Goal: Check status: Check status

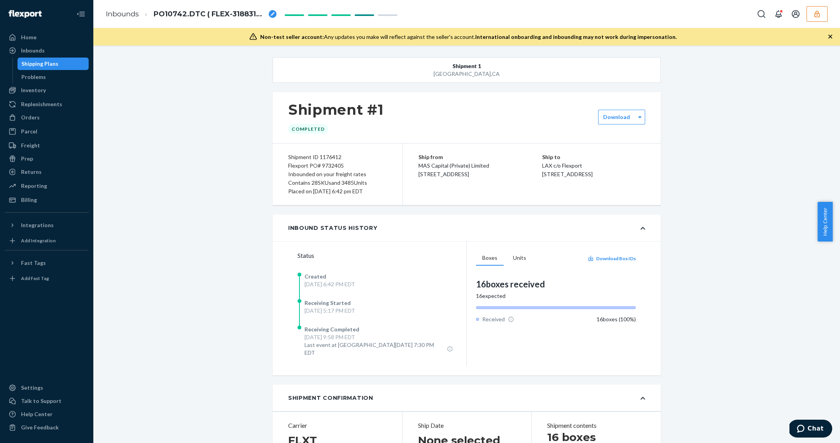
click at [817, 16] on icon "button" at bounding box center [816, 13] width 5 height 7
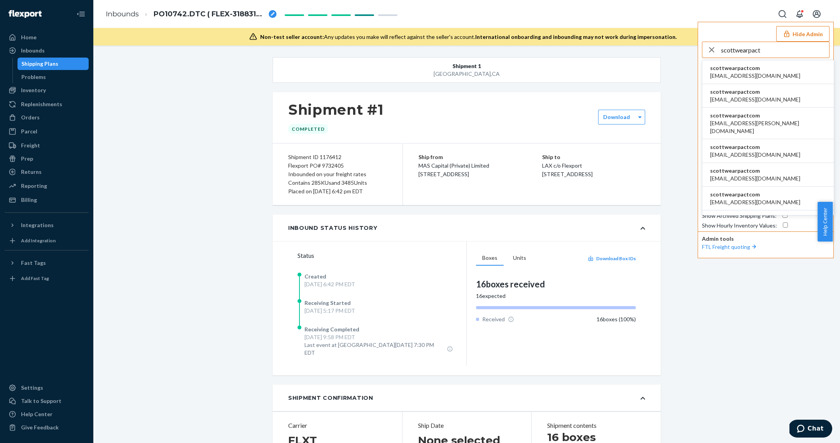
type input "scottwearpact"
click at [784, 77] on li "scottwearpactcom apowell@wearpact.com" at bounding box center [767, 72] width 131 height 24
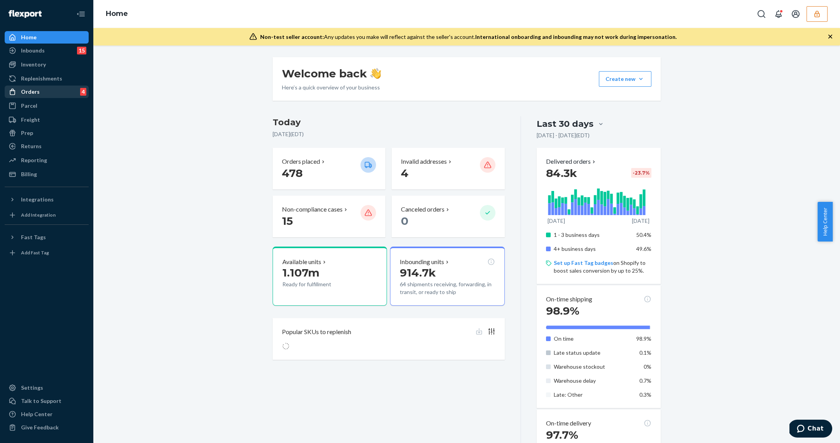
click at [38, 93] on div "Orders 4" at bounding box center [46, 91] width 82 height 11
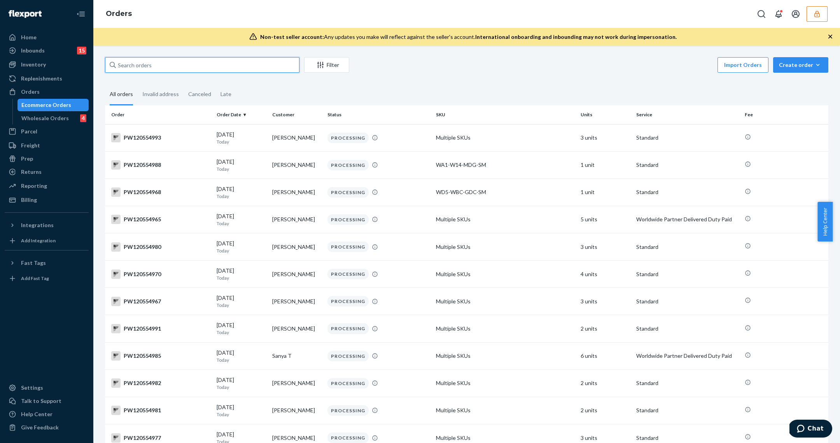
click at [213, 61] on input "text" at bounding box center [202, 65] width 194 height 16
paste input "PW120549797"
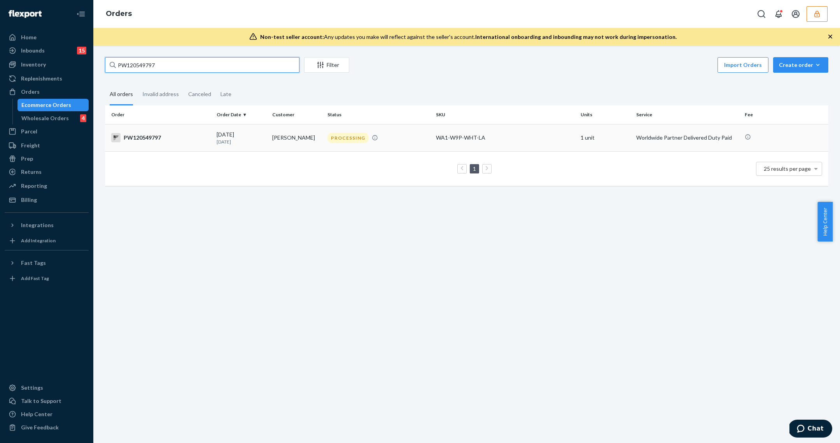
type input "PW120549797"
click at [232, 143] on p "2 days ago" at bounding box center [241, 141] width 49 height 7
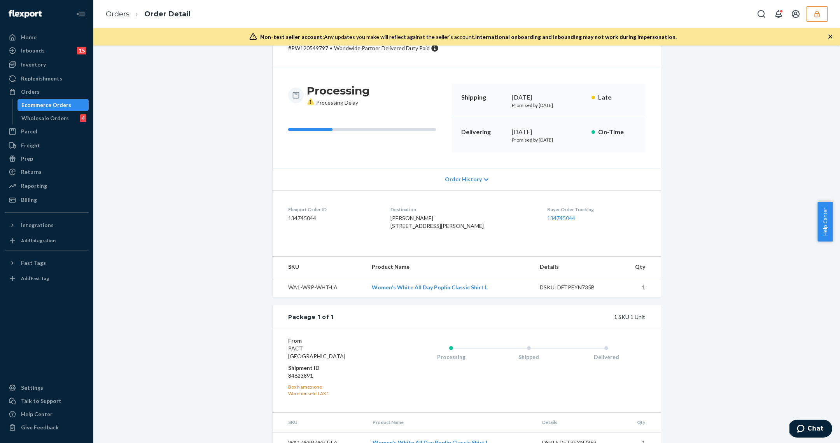
scroll to position [78, 0]
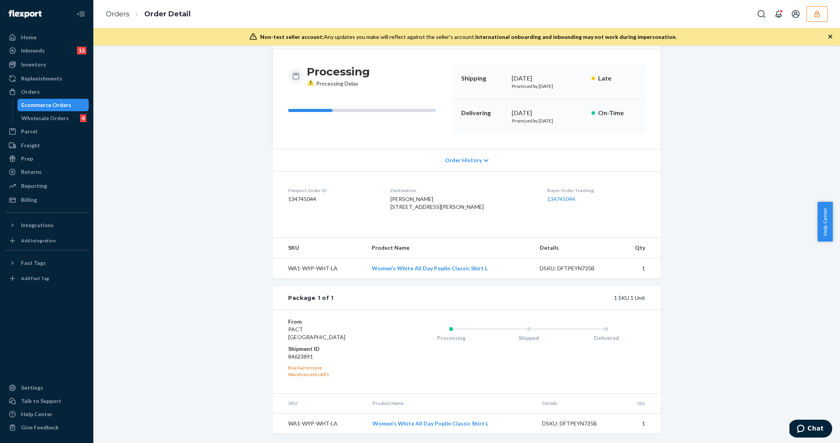
click at [495, 149] on div "Order History" at bounding box center [467, 160] width 388 height 22
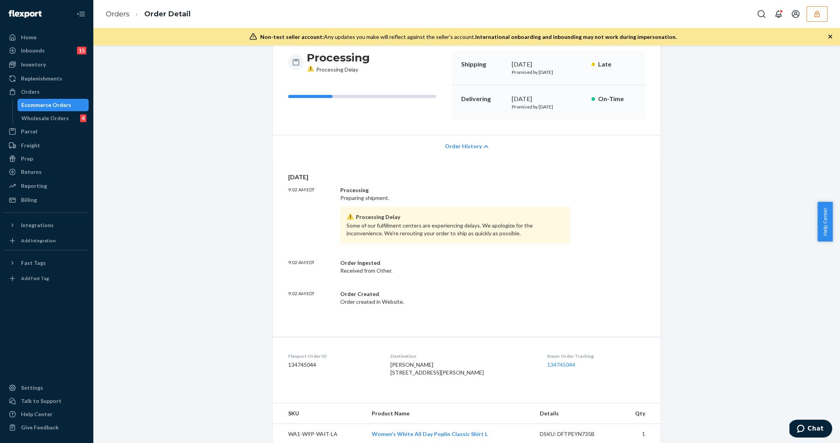
click at [494, 142] on div "Order History" at bounding box center [467, 146] width 388 height 22
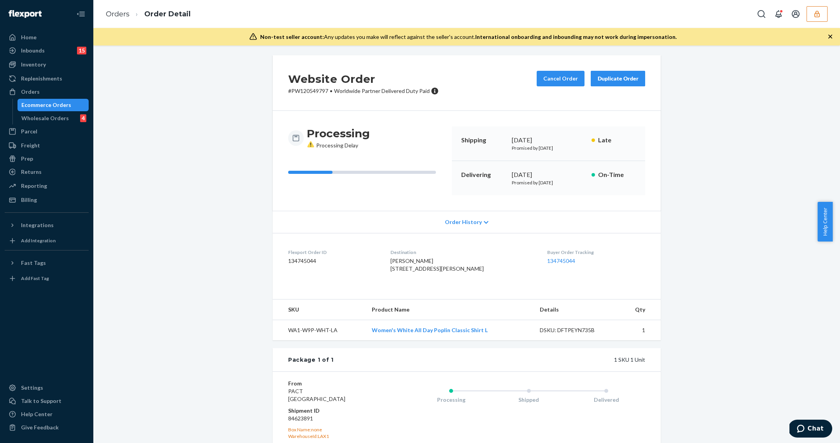
scroll to position [0, 0]
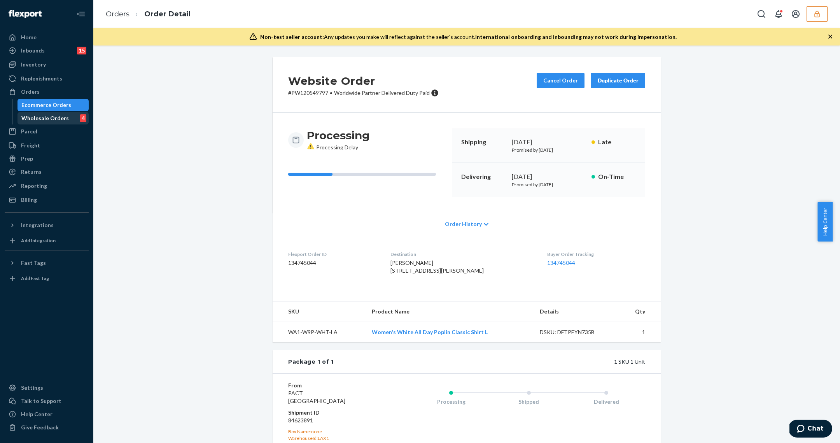
click at [64, 120] on div "Wholesale Orders" at bounding box center [44, 118] width 47 height 8
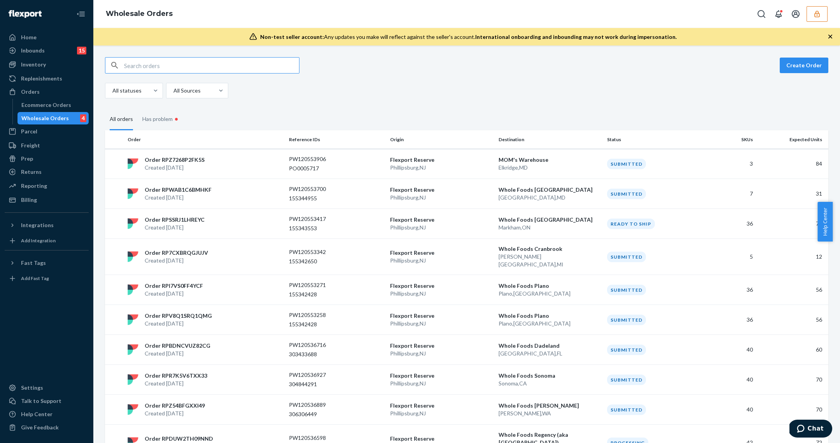
drag, startPoint x: 198, startPoint y: 70, endPoint x: 192, endPoint y: 66, distance: 7.7
click at [198, 70] on input "text" at bounding box center [211, 66] width 175 height 16
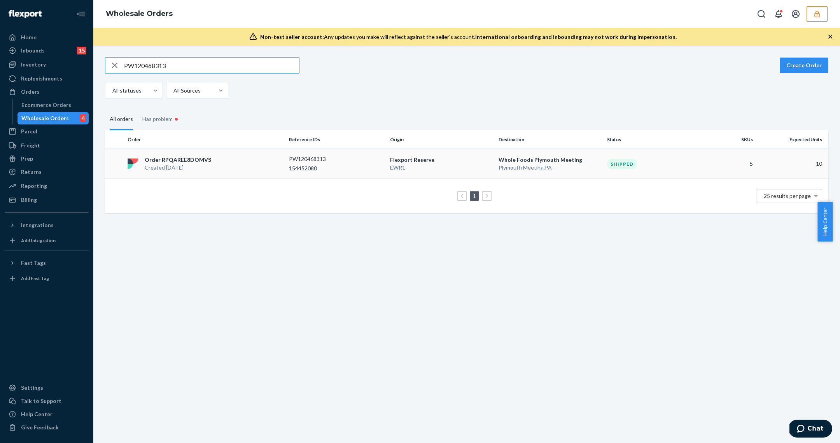
type input "PW120468313"
click at [364, 168] on div "154452080" at bounding box center [336, 168] width 95 height 8
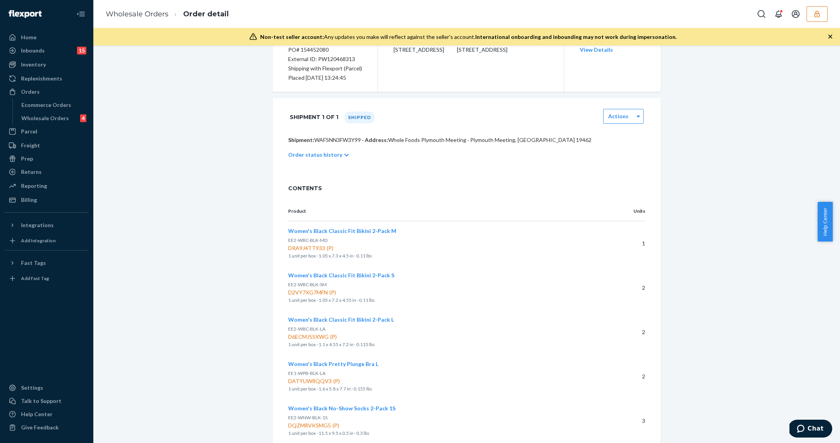
scroll to position [126, 0]
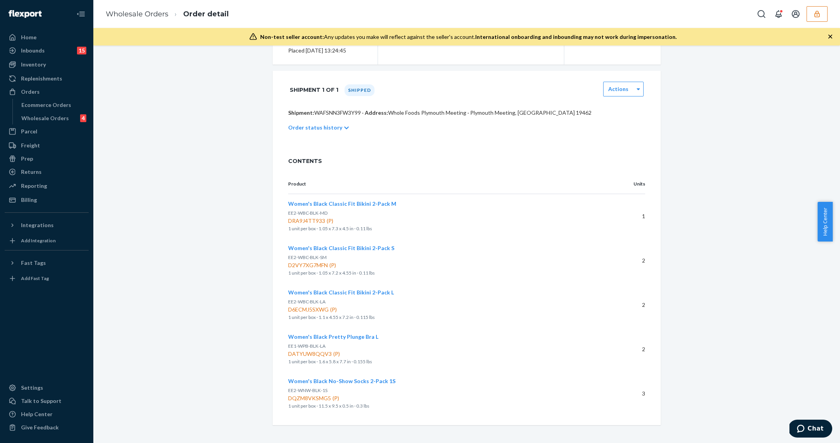
click at [346, 126] on div "Order status history" at bounding box center [466, 128] width 357 height 22
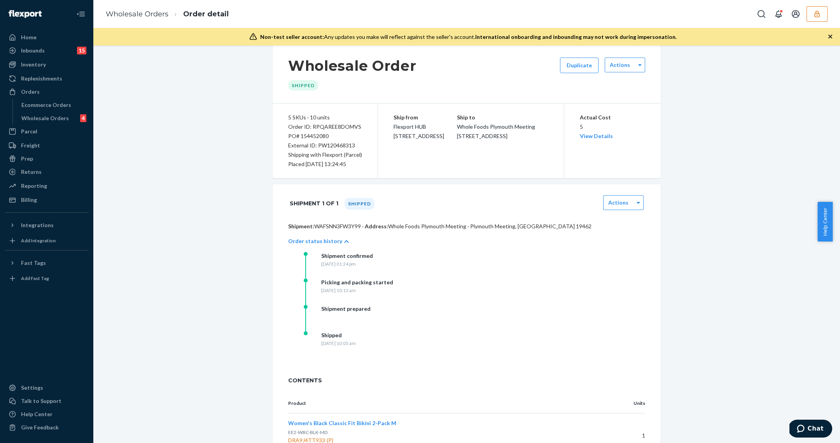
scroll to position [0, 0]
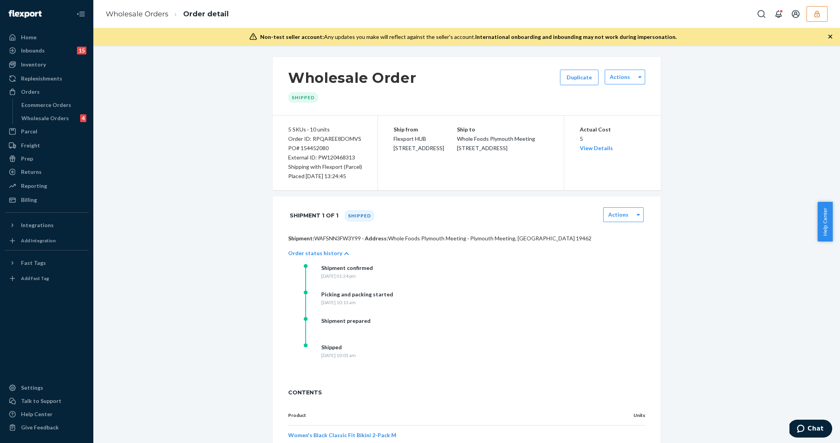
click at [390, 360] on div "Shipped Tuesday, July 29, 2025 at 10:05 am" at bounding box center [382, 356] width 156 height 26
click at [624, 211] on label "Actions" at bounding box center [618, 215] width 20 height 8
click at [691, 210] on div "Wholesale Order Shipped Duplicate Actions 5 SKUs · 10 units Order ID: RPQAREE8D…" at bounding box center [466, 356] width 735 height 599
click at [330, 136] on div "Order ID: RPQAREE8DOMVS" at bounding box center [325, 138] width 74 height 9
copy div "RPQAREE8DOMVS"
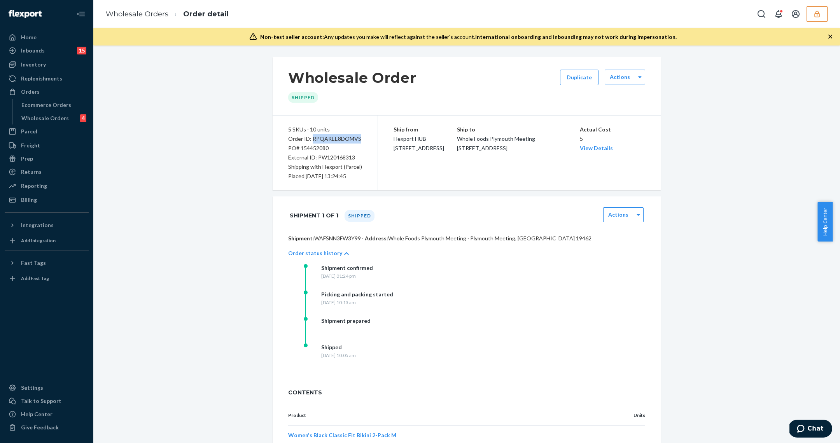
click at [339, 239] on p "Shipment: WAFSNN3FW3Y99 · Address: Whole Foods Plymouth Meeting · Plymouth Meet…" at bounding box center [466, 238] width 357 height 8
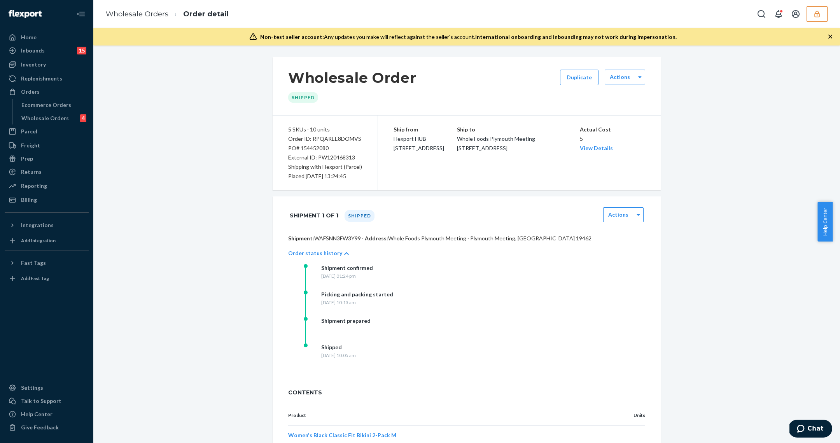
click at [410, 233] on div "Shipment 1 of 1 Shipped Actions" at bounding box center [467, 215] width 388 height 38
click at [337, 233] on div "Shipment 1 of 1 Shipped Actions" at bounding box center [467, 215] width 388 height 38
click at [337, 234] on div "Shipment 1 of 1 Shipped Actions" at bounding box center [467, 215] width 388 height 38
click at [339, 237] on p "Shipment: WAFSNN3FW3Y99 · Address: Whole Foods Plymouth Meeting · Plymouth Meet…" at bounding box center [466, 238] width 357 height 8
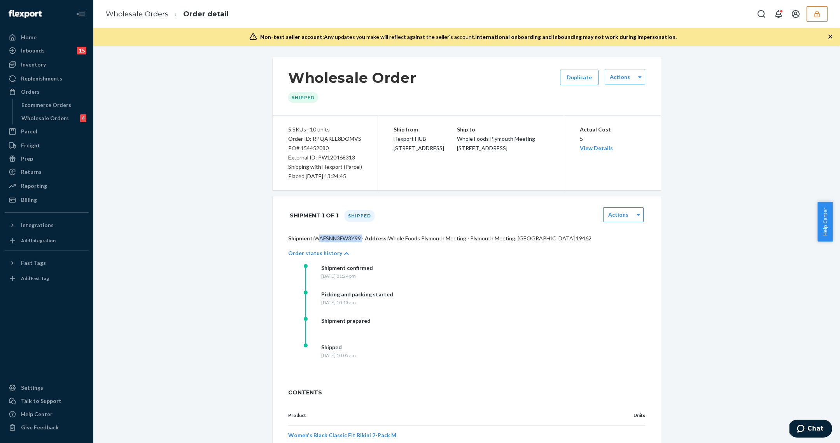
copy p "WAFSNN3FW3Y99"
click at [820, 11] on icon "button" at bounding box center [817, 14] width 8 height 8
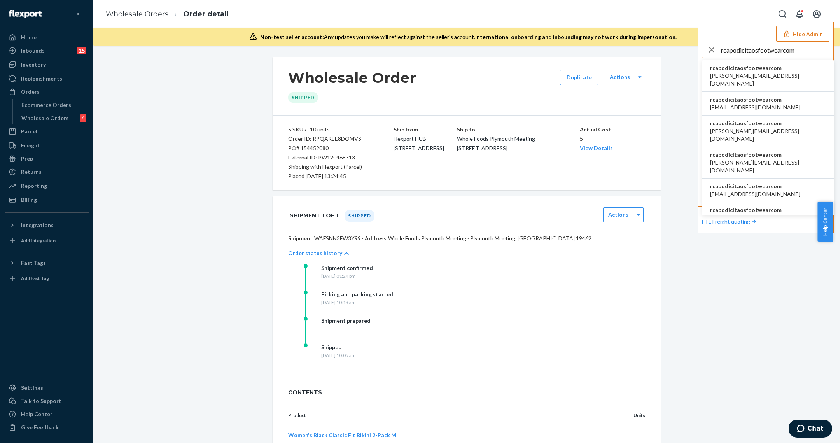
type input "rcapodicitaosfootwearcom"
click at [763, 72] on span "a.candia@aventus.com" at bounding box center [768, 80] width 116 height 16
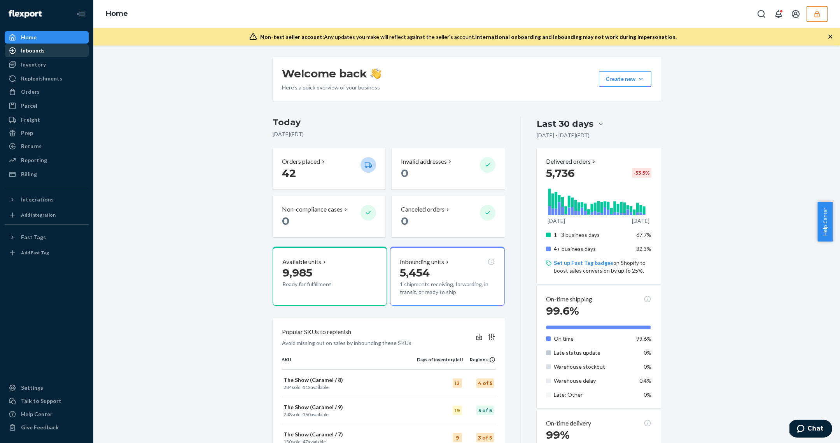
click at [42, 54] on div "Inbounds" at bounding box center [33, 51] width 24 height 8
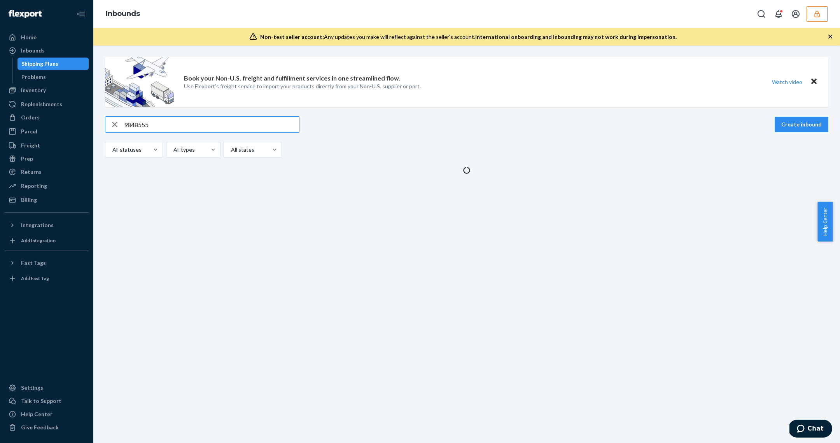
type input "9848555"
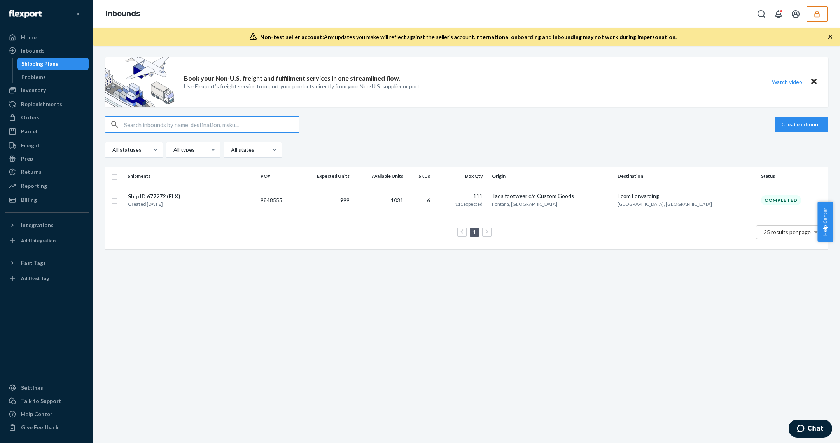
paste input "9849818"
click at [170, 120] on input "9849818" at bounding box center [211, 125] width 175 height 16
paste input "64311"
click at [152, 121] on input "9864311" at bounding box center [211, 125] width 175 height 16
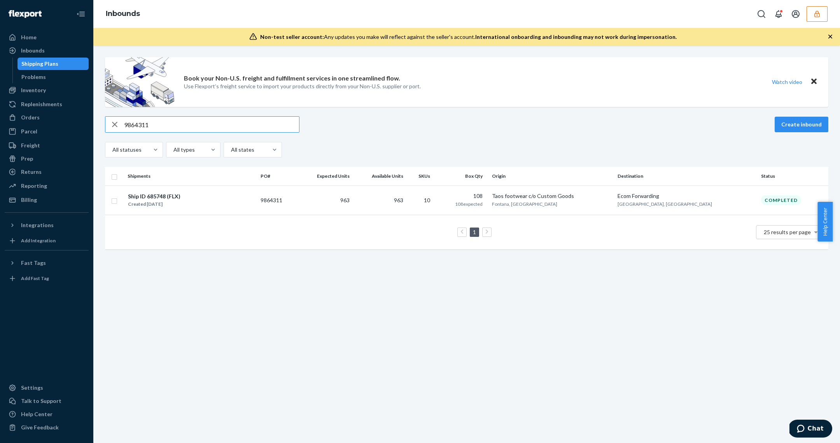
click at [152, 121] on input "9864311" at bounding box center [211, 125] width 175 height 16
paste input "5472"
click at [203, 119] on input "9865472" at bounding box center [211, 125] width 175 height 16
paste input "48555"
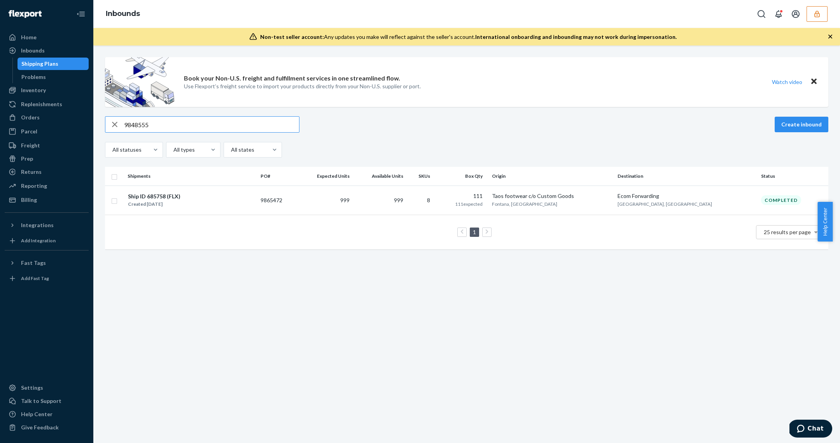
type input "9848555"
click at [352, 204] on td "999" at bounding box center [324, 199] width 55 height 29
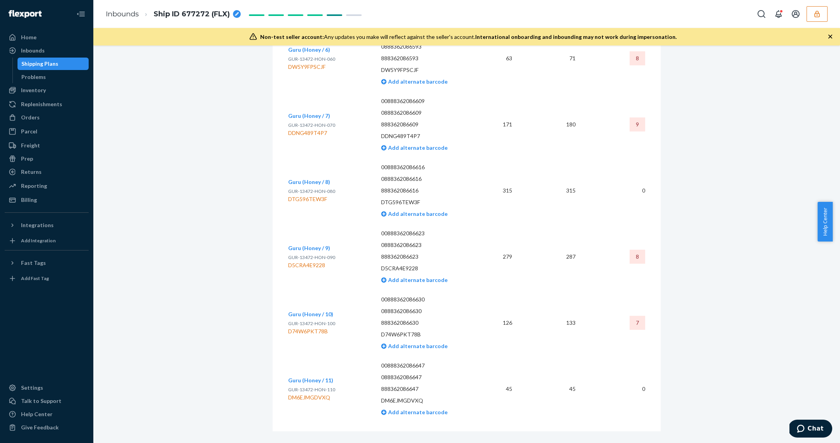
scroll to position [617, 0]
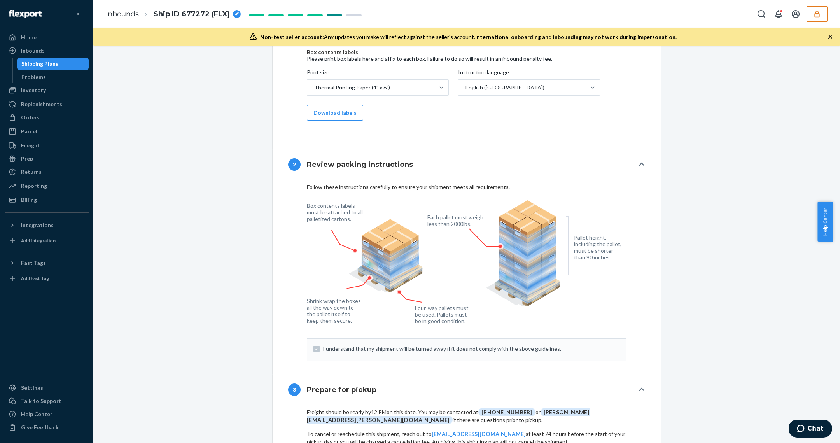
click at [53, 63] on div "Shipping Plans" at bounding box center [39, 64] width 37 height 8
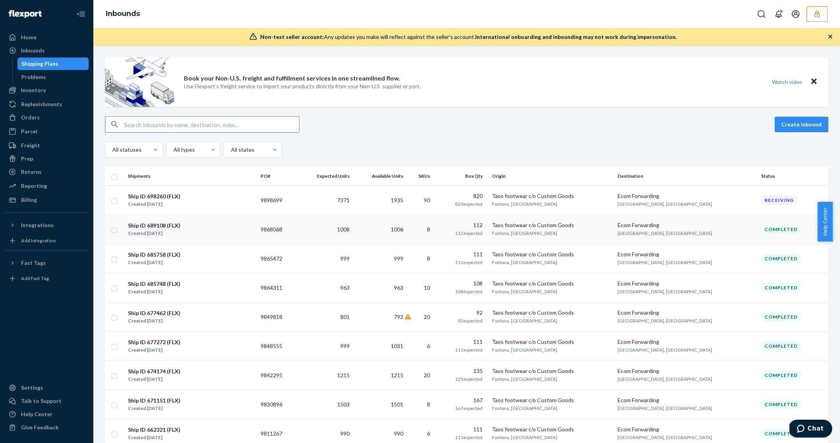
click at [406, 232] on td "1006" at bounding box center [380, 229] width 54 height 29
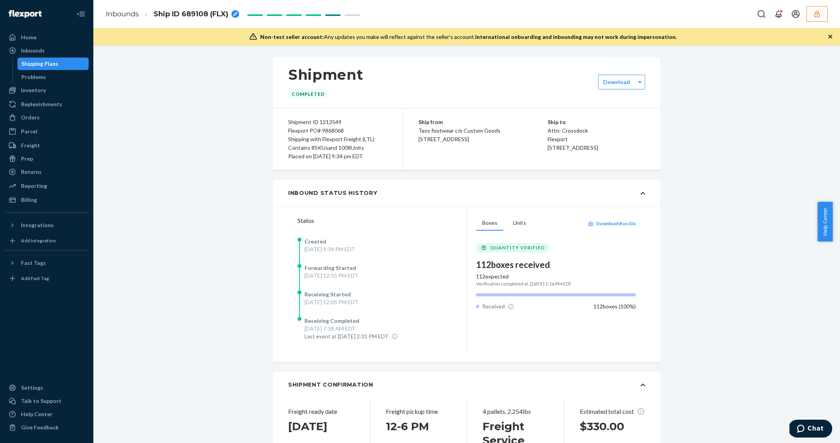
click at [333, 131] on div "Flexport PO# 9868068" at bounding box center [337, 130] width 99 height 9
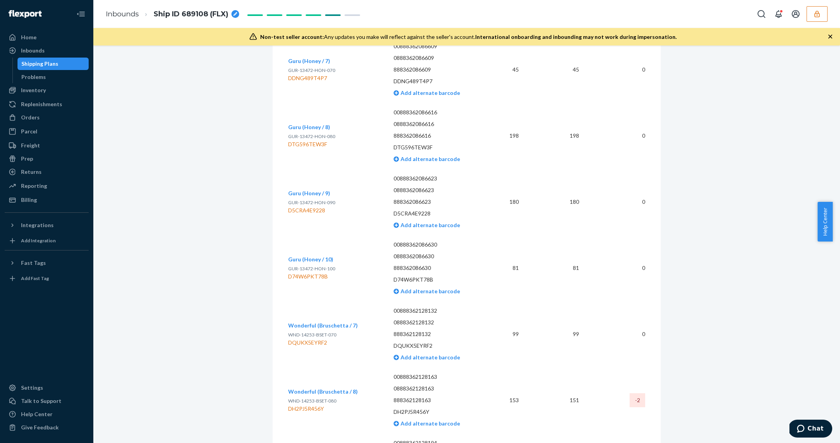
scroll to position [1208, 0]
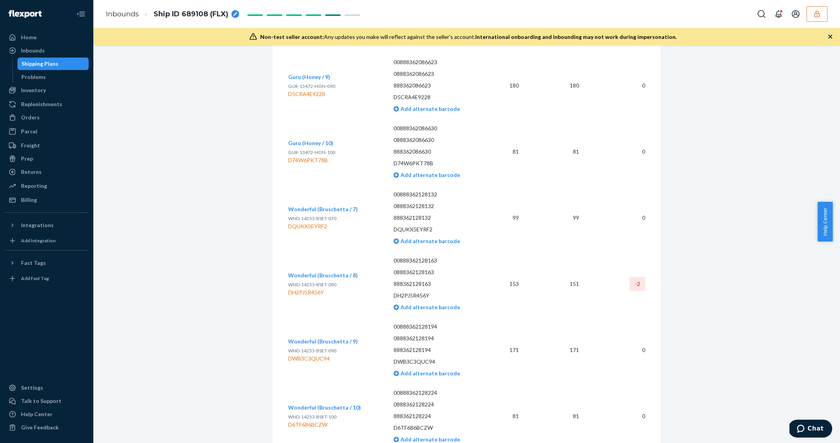
click at [319, 288] on div "DH2PJ5R456Y" at bounding box center [323, 292] width 70 height 8
click at [318, 288] on div "DH2PJ5R456Y" at bounding box center [323, 292] width 70 height 8
copy div "DH2PJ5R456Y"
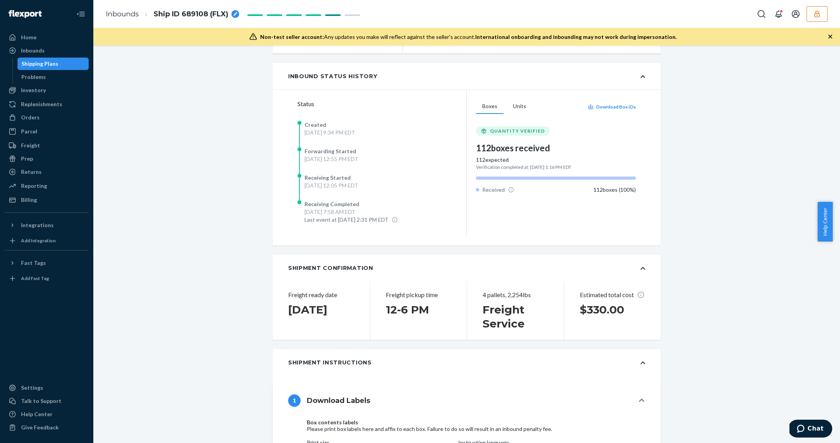
scroll to position [0, 0]
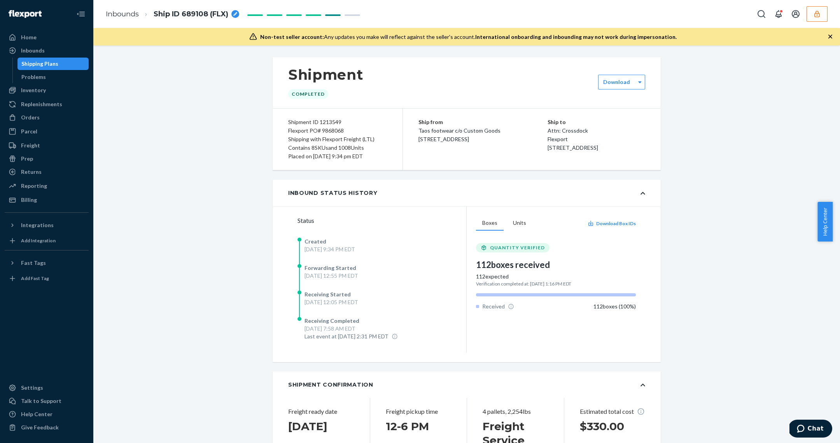
click at [327, 128] on div "Flexport PO# 9868068" at bounding box center [337, 130] width 99 height 9
copy div "9868068"
drag, startPoint x: 152, startPoint y: 103, endPoint x: 96, endPoint y: 106, distance: 55.7
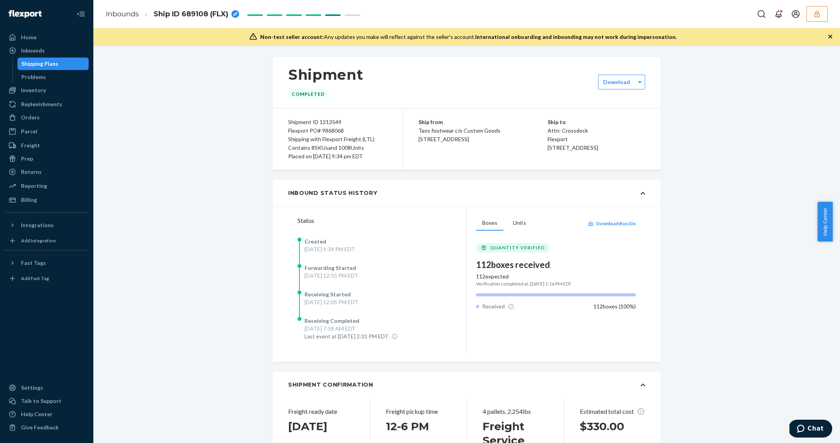
click at [60, 59] on div "Shipping Plans" at bounding box center [53, 63] width 70 height 11
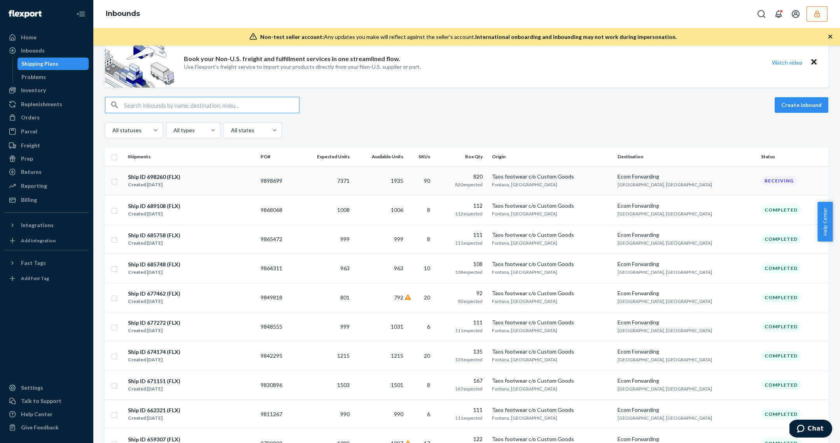
scroll to position [21, 0]
click at [215, 178] on div "Ship ID 698260 (FLX) Created Aug 13, 2025" at bounding box center [191, 179] width 127 height 16
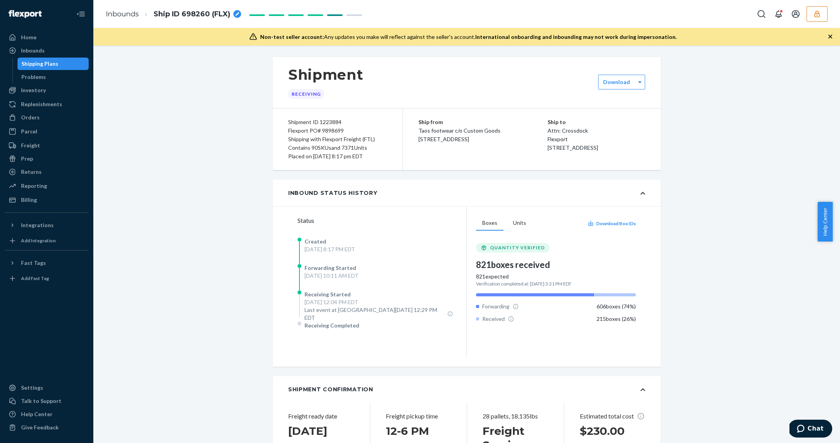
click at [331, 127] on div "Flexport PO# 9898699" at bounding box center [337, 130] width 99 height 9
copy div "9898699"
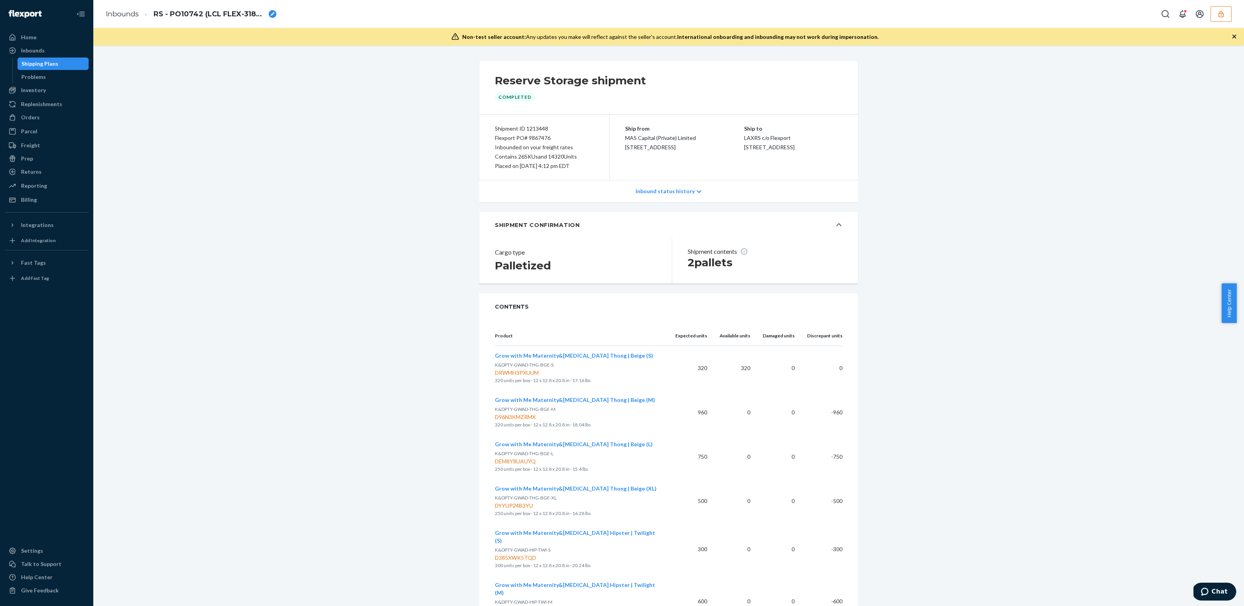
click at [1222, 14] on icon "button" at bounding box center [1221, 14] width 8 height 8
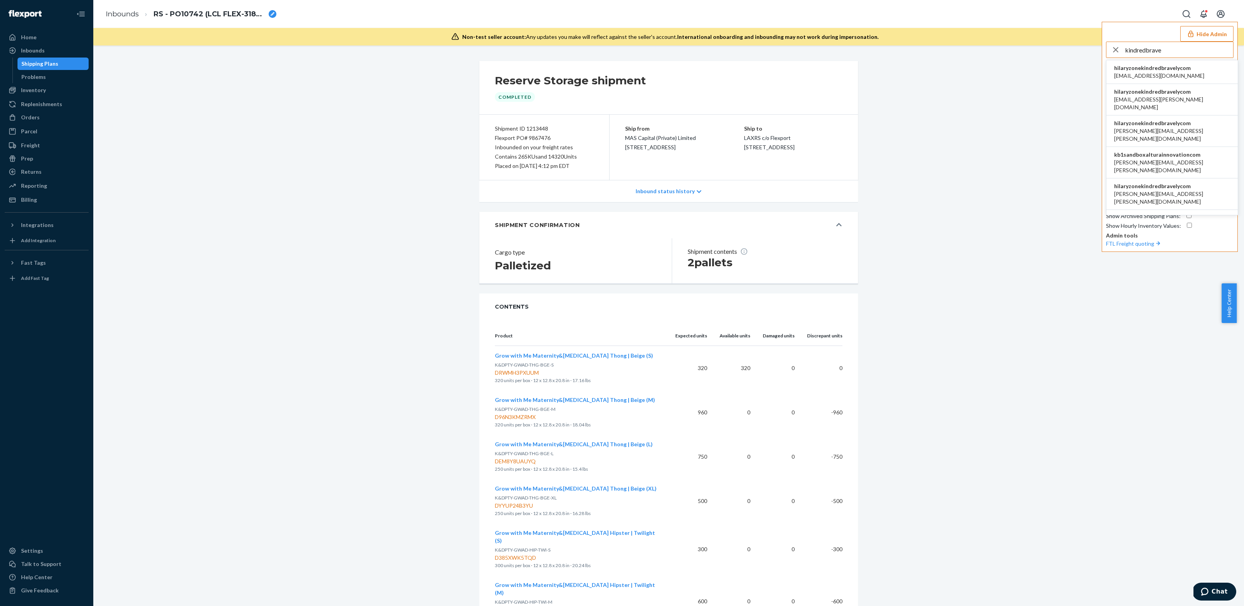
type input "kindredbrave"
click at [1158, 73] on span "airine.mistula@kindredbravely.com" at bounding box center [1159, 76] width 90 height 8
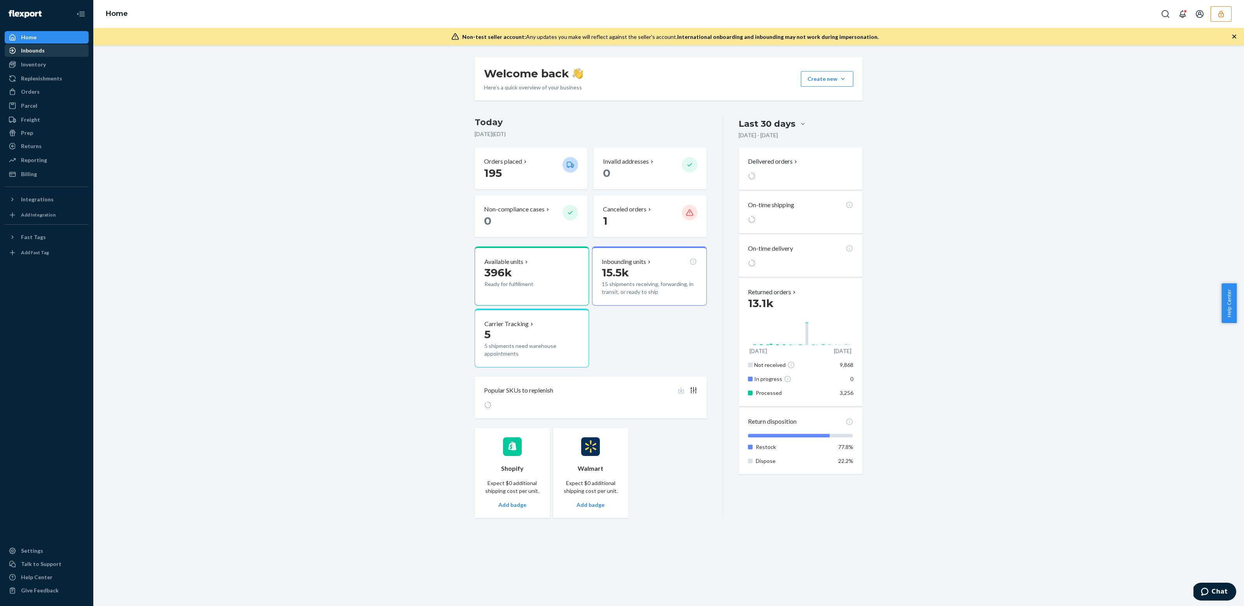
click at [44, 55] on div "Inbounds" at bounding box center [46, 50] width 82 height 11
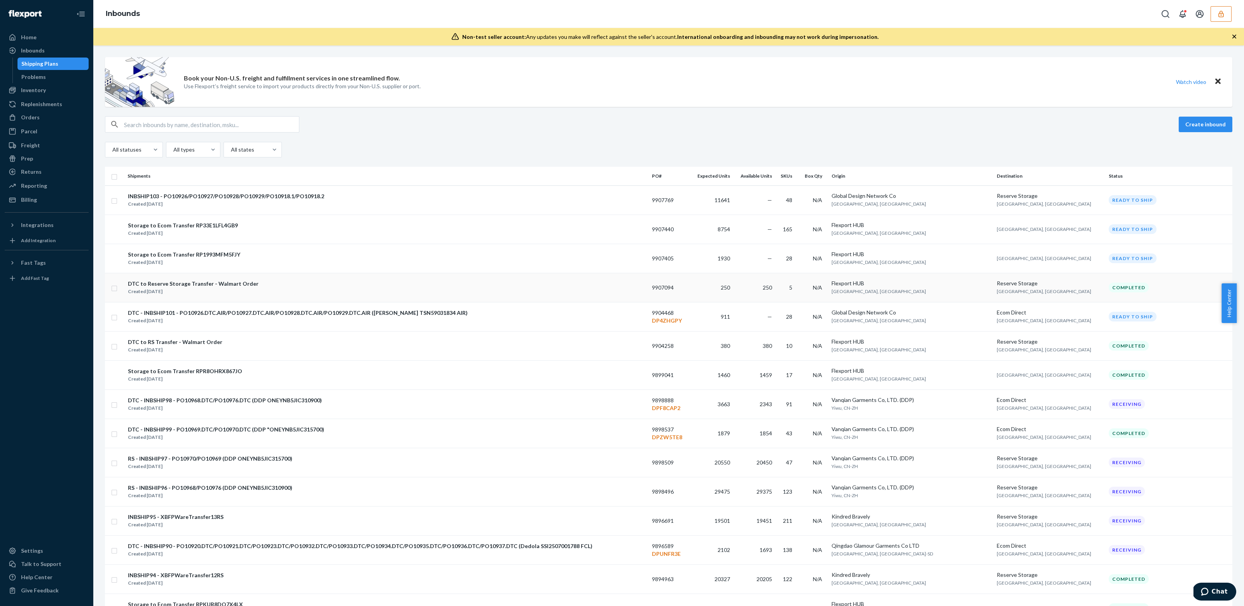
click at [229, 284] on div "DTC to Reserve Storage Transfer - Walmart Order" at bounding box center [193, 284] width 131 height 8
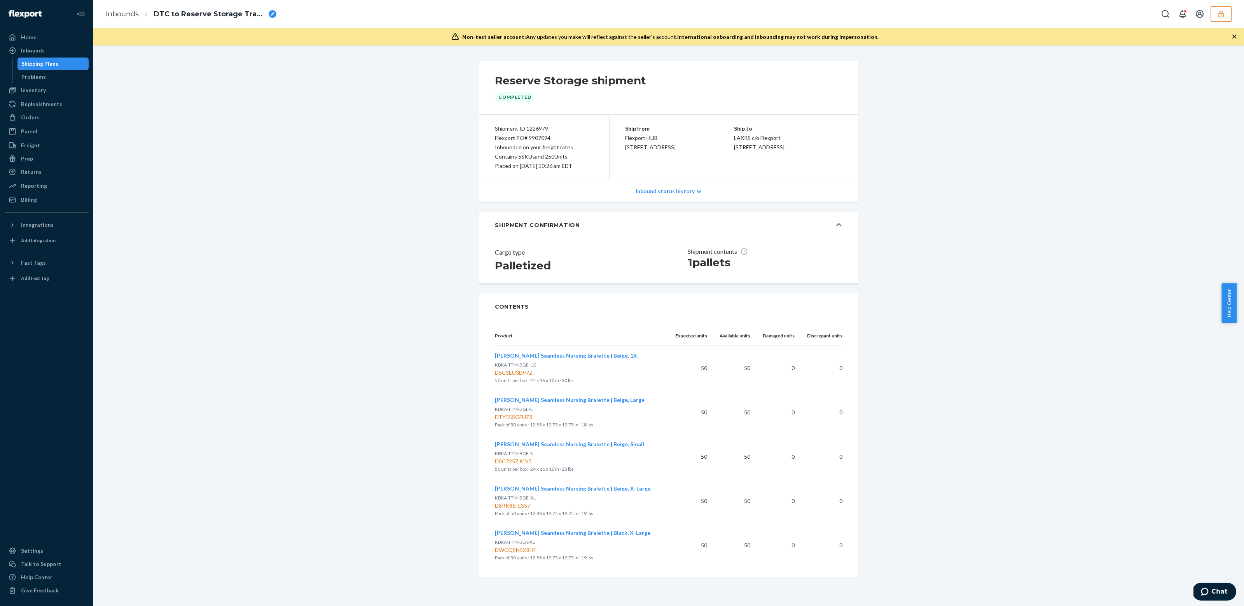
click at [238, 15] on span "DTC to Reserve Storage Transfer - Walmart Order" at bounding box center [210, 14] width 112 height 10
type input "DTC to Reserve Storage Transfer - Walmart Order 2"
click at [280, 56] on div "Reserve Storage shipment Completed Shipment ID 1226979 Flexport PO# 9907094 Inb…" at bounding box center [668, 325] width 1151 height 561
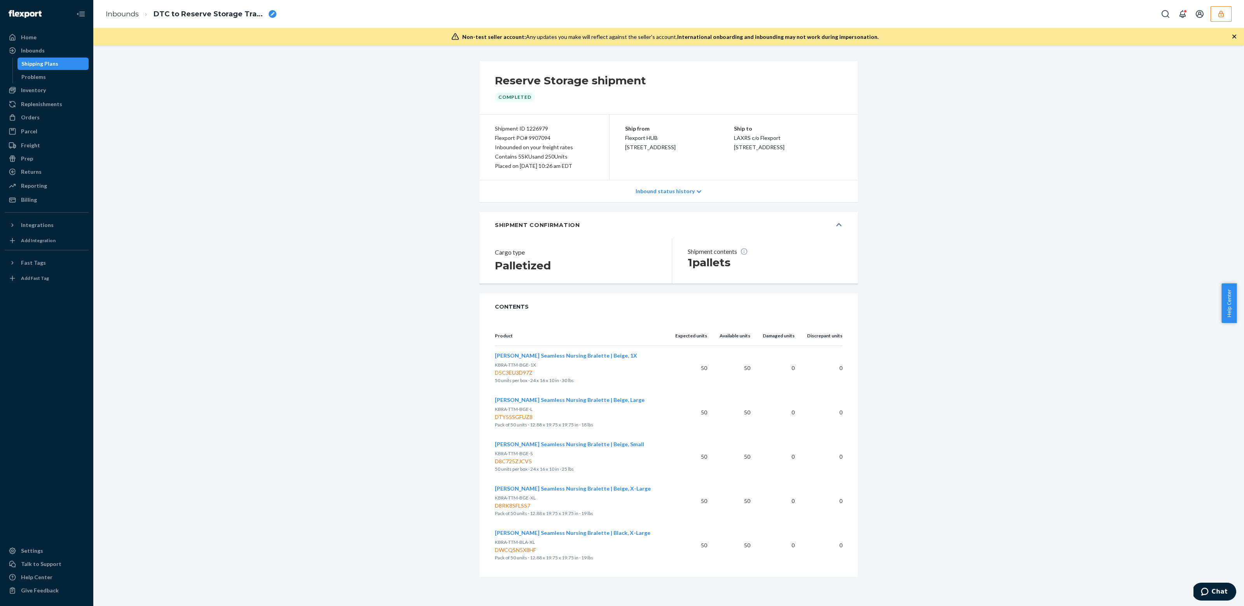
click at [1078, 355] on div "Reserve Storage shipment Completed Shipment ID 1226979 Flexport PO# 9907094 Inb…" at bounding box center [668, 319] width 1139 height 516
click at [573, 353] on span "Tatum Seamless Nursing Bralette | Beige, 1X" at bounding box center [566, 355] width 142 height 7
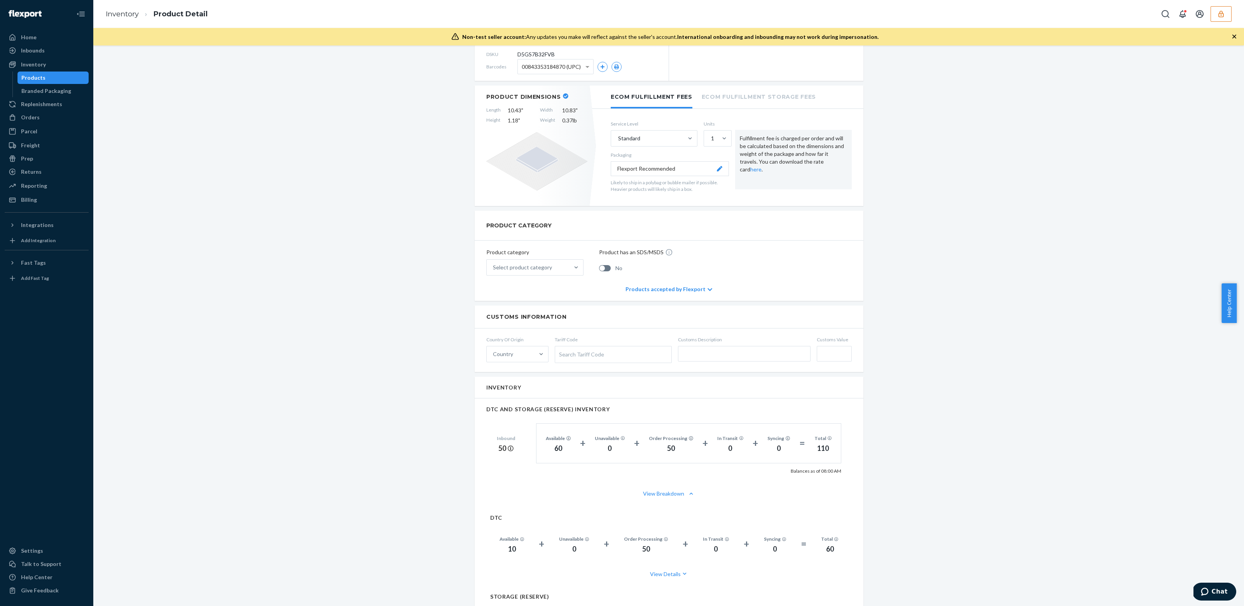
scroll to position [238, 0]
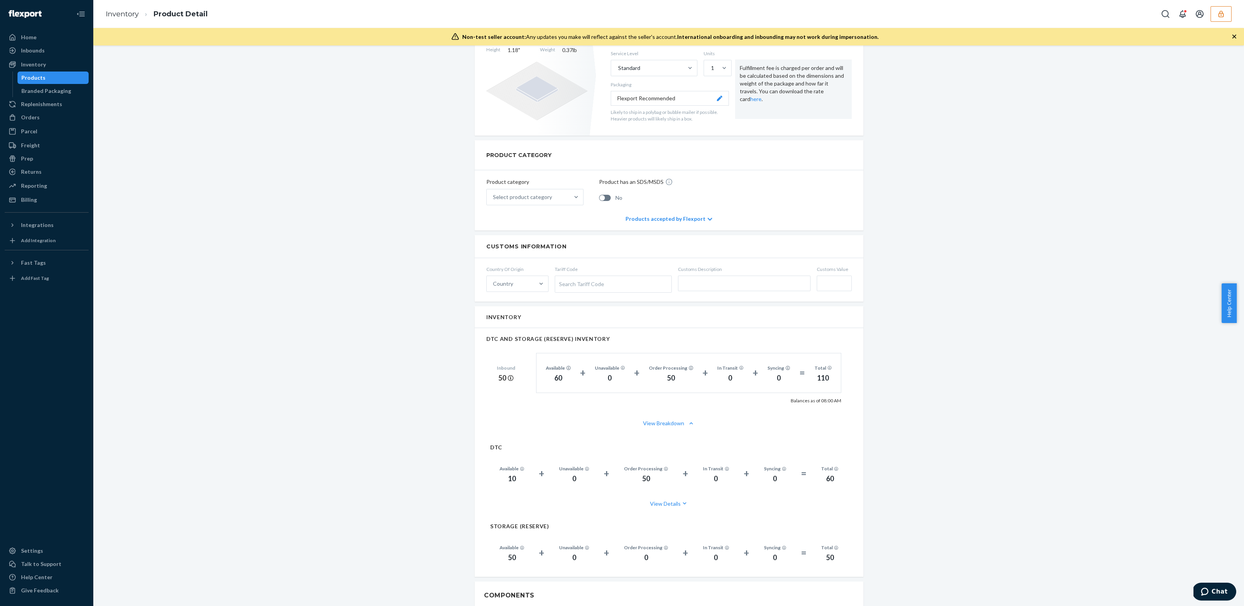
click at [59, 81] on div "Products" at bounding box center [53, 77] width 70 height 11
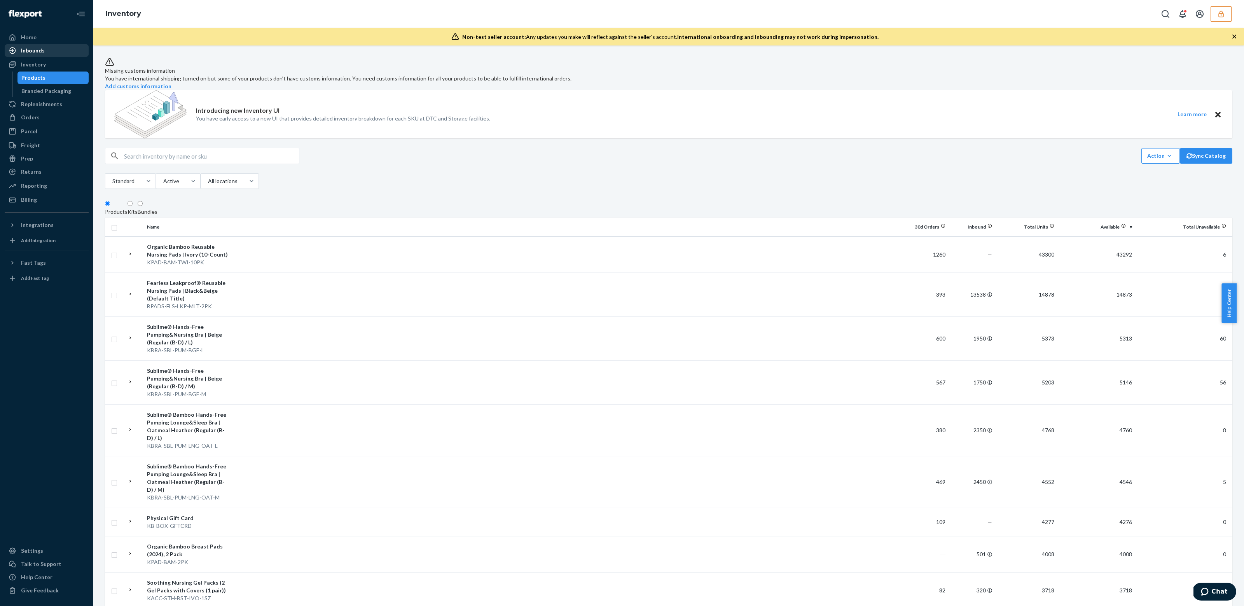
click at [73, 53] on div "Inbounds" at bounding box center [46, 50] width 82 height 11
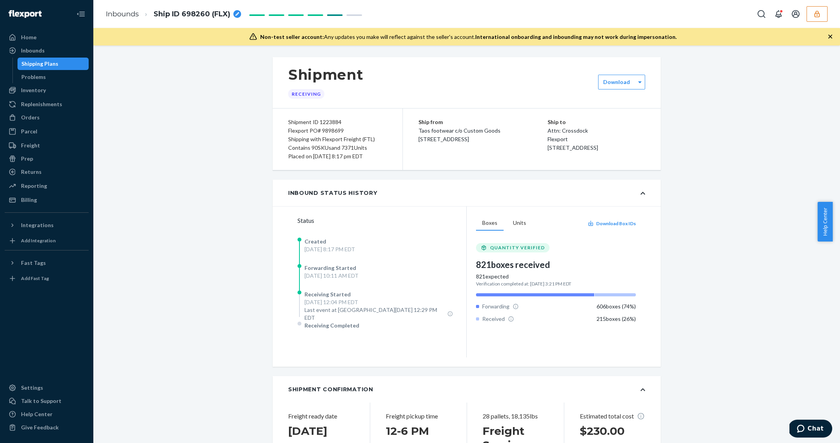
click at [332, 141] on div "Shipping with Flexport Freight (FTL)" at bounding box center [337, 139] width 99 height 9
